Goal: Task Accomplishment & Management: Manage account settings

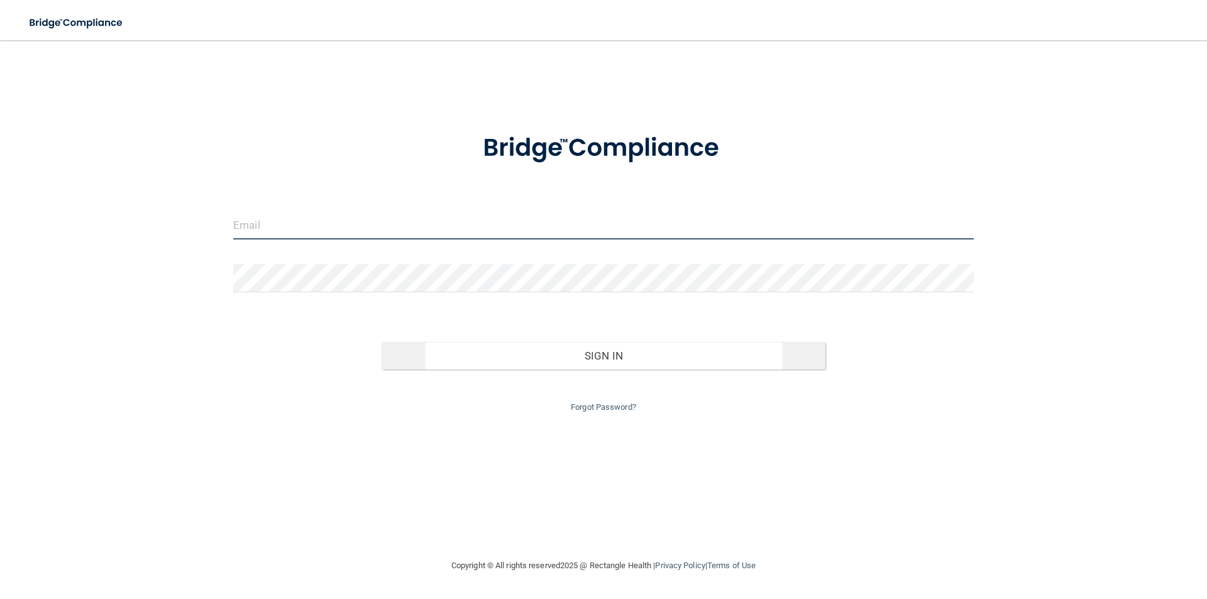
type input "[PERSON_NAME][EMAIL_ADDRESS][DOMAIN_NAME]"
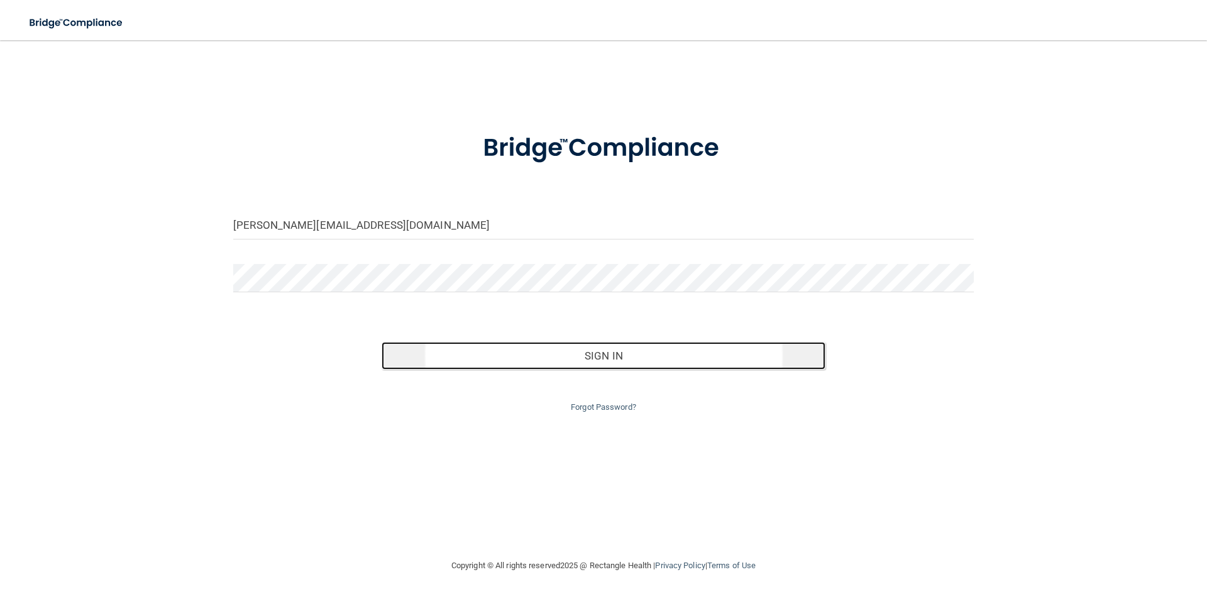
click at [509, 354] on button "Sign In" at bounding box center [604, 356] width 445 height 28
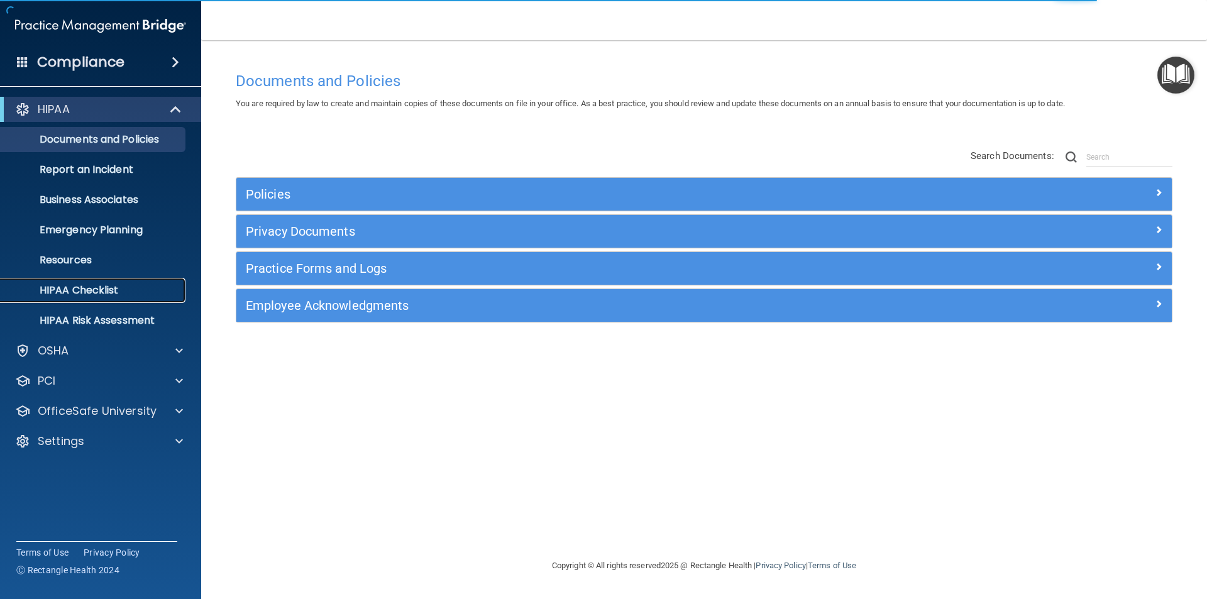
click at [113, 297] on p "HIPAA Checklist" at bounding box center [94, 290] width 172 height 13
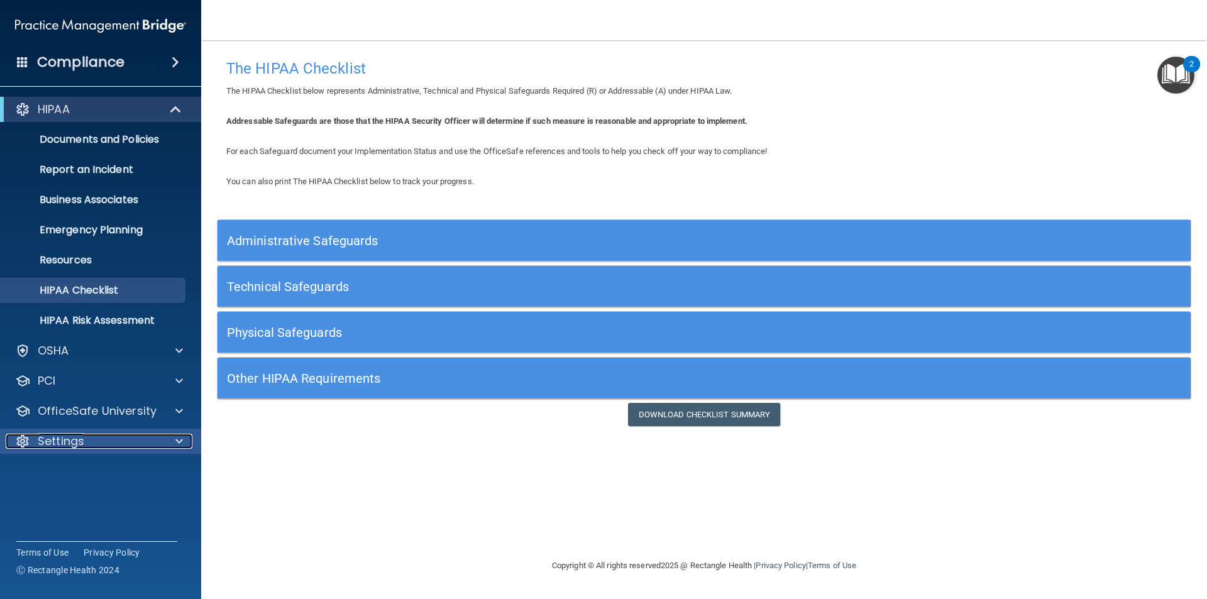
click at [143, 437] on div "Settings" at bounding box center [84, 441] width 156 height 15
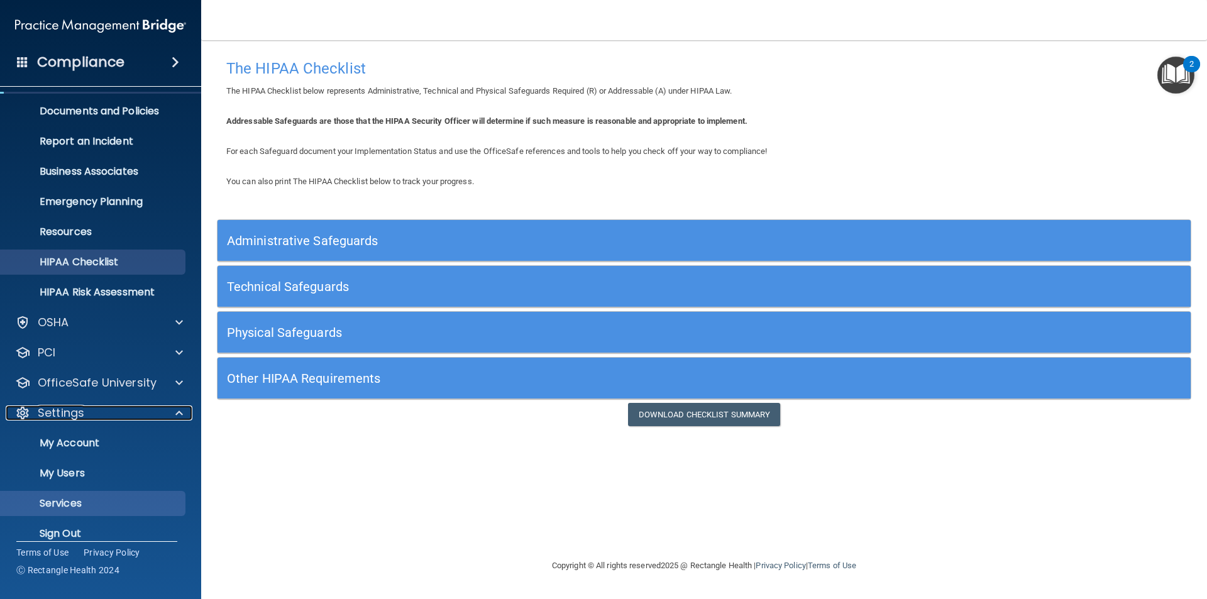
scroll to position [43, 0]
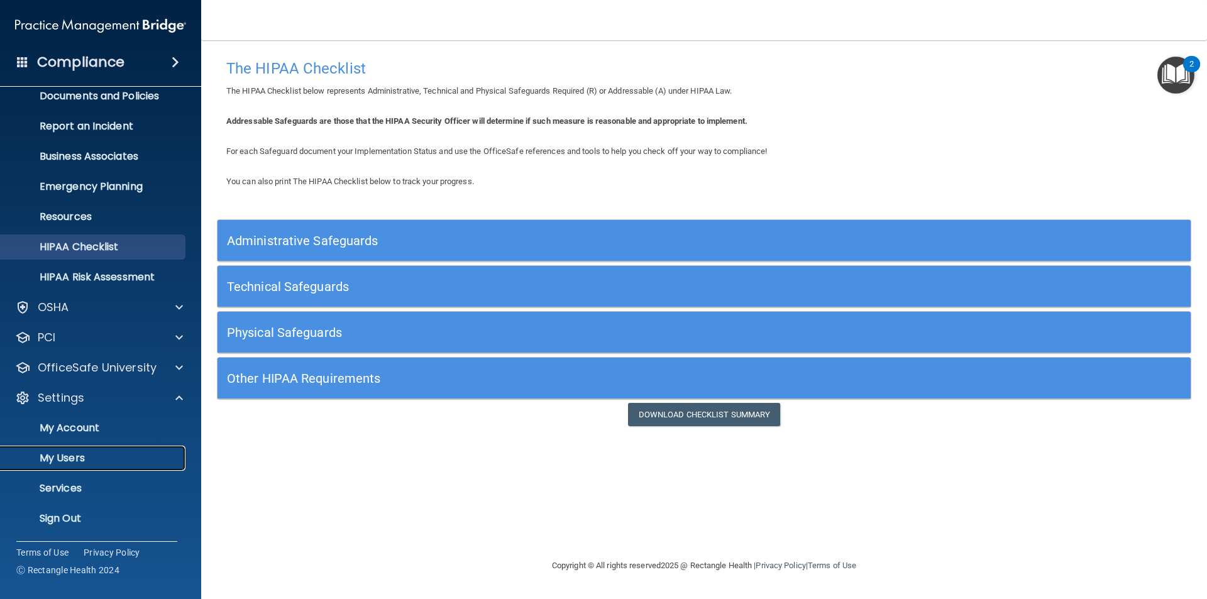
click at [66, 464] on p "My Users" at bounding box center [94, 458] width 172 height 13
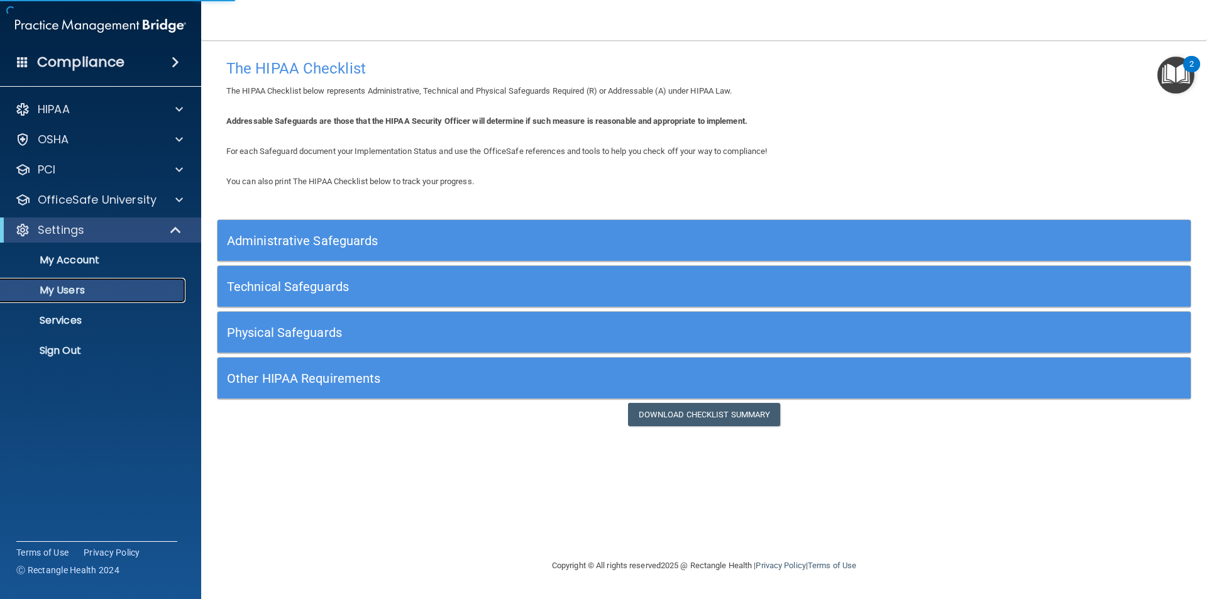
select select "20"
